Goal: Information Seeking & Learning: Understand process/instructions

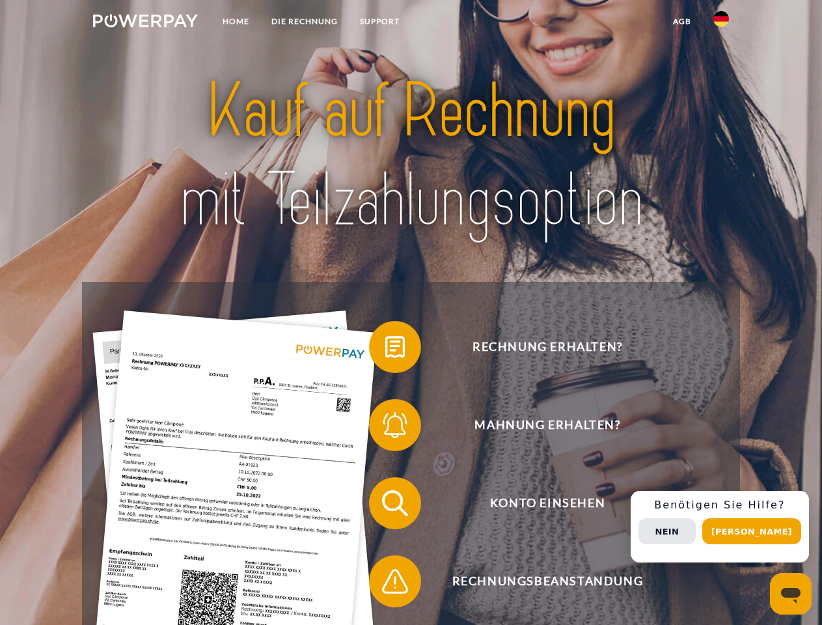
click at [145, 23] on img at bounding box center [145, 20] width 105 height 13
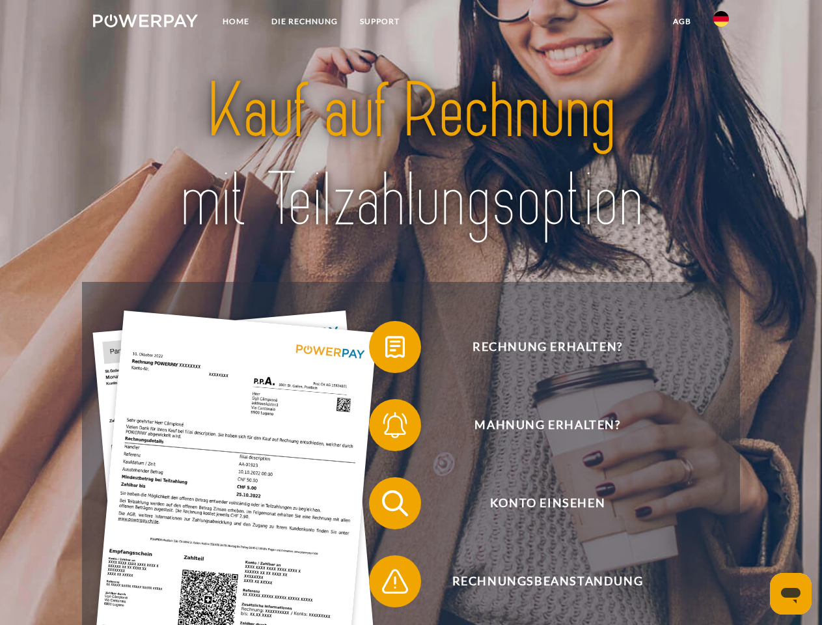
click at [721, 23] on img at bounding box center [721, 19] width 16 height 16
click at [681, 21] on link "agb" at bounding box center [682, 21] width 40 height 23
click at [385, 349] on span at bounding box center [375, 346] width 65 height 65
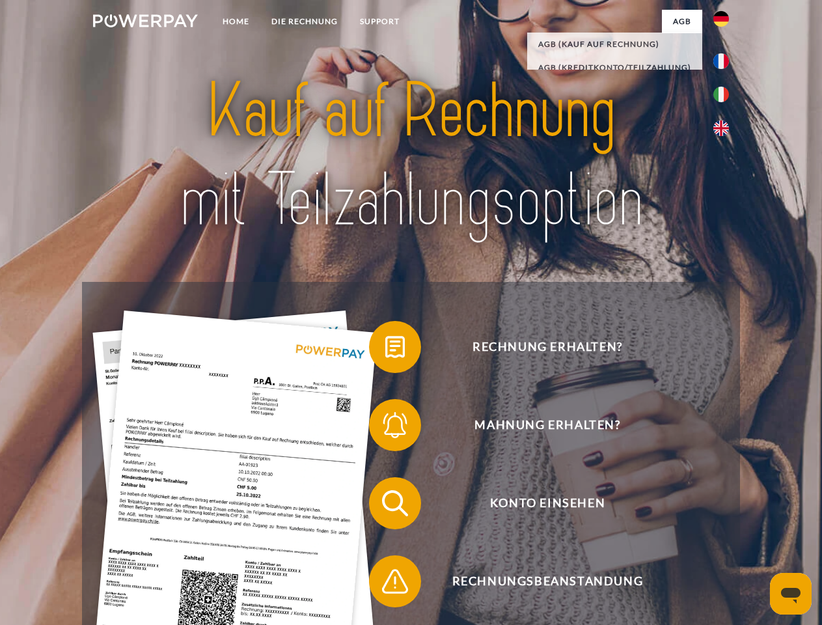
click at [385, 427] on span at bounding box center [375, 424] width 65 height 65
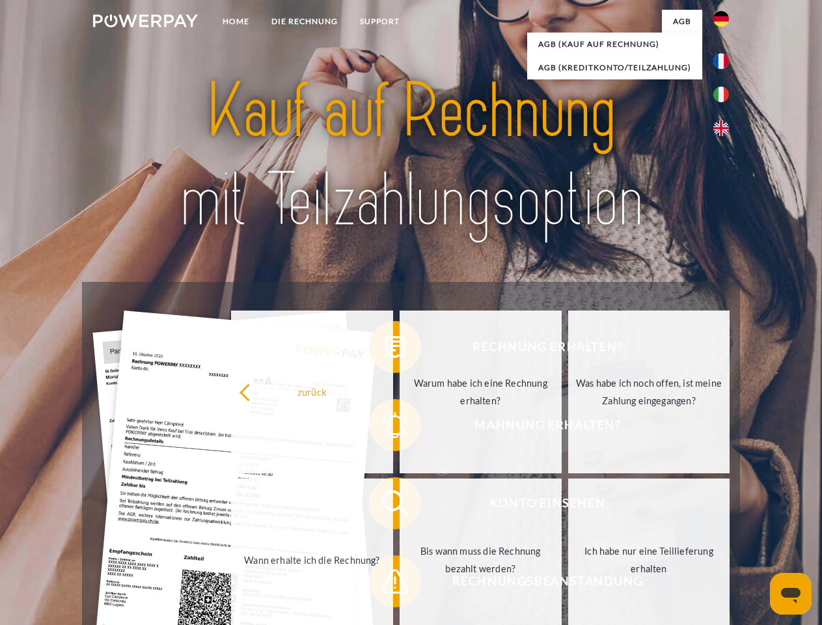
click at [399, 506] on link "Bis wann muss die Rechnung bezahlt werden?" at bounding box center [480, 559] width 162 height 163
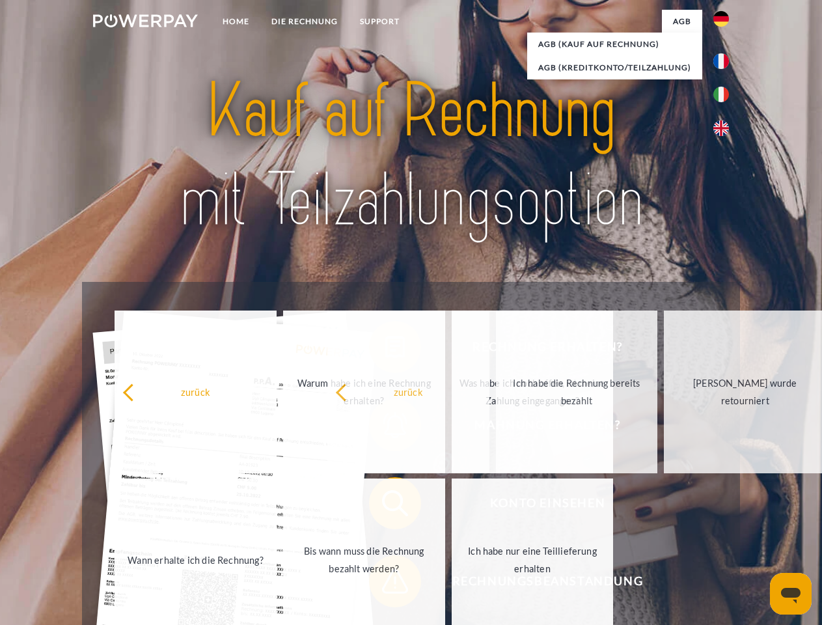
click at [385, 584] on span at bounding box center [375, 580] width 65 height 65
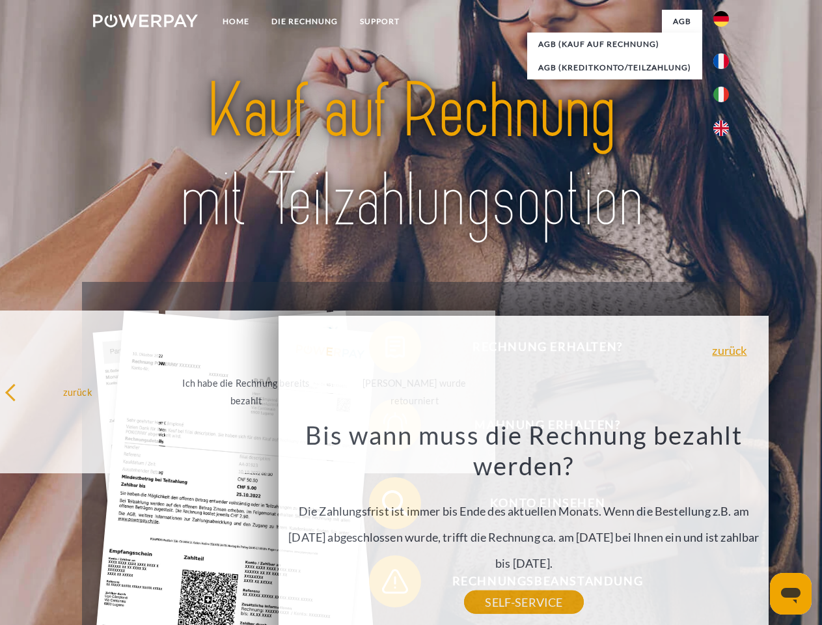
click at [724, 526] on div "Rechnung erhalten? Mahnung erhalten? Konto einsehen" at bounding box center [410, 542] width 657 height 520
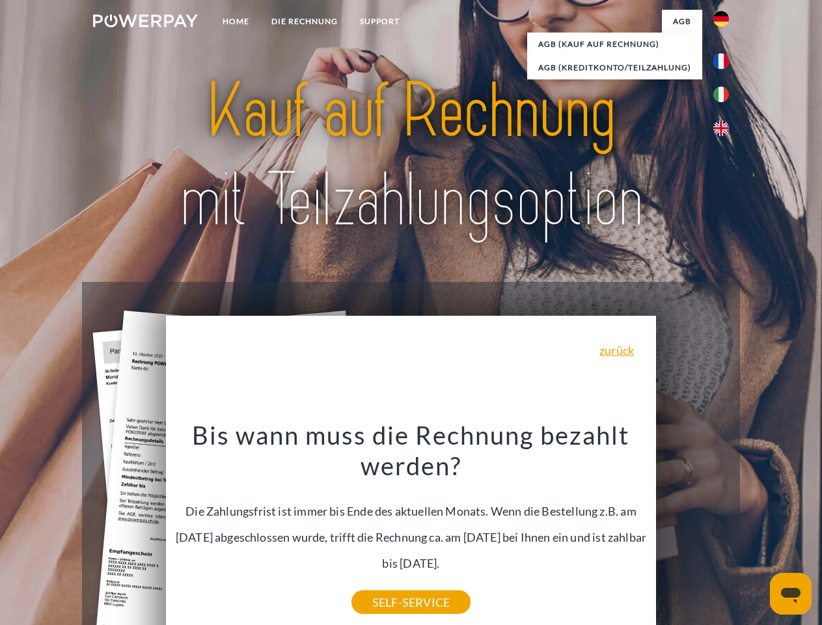
click at [692, 529] on span "Konto einsehen" at bounding box center [547, 503] width 319 height 52
click at [756, 531] on header "Home DIE RECHNUNG SUPPORT" at bounding box center [411, 449] width 822 height 898
